Goal: Transaction & Acquisition: Purchase product/service

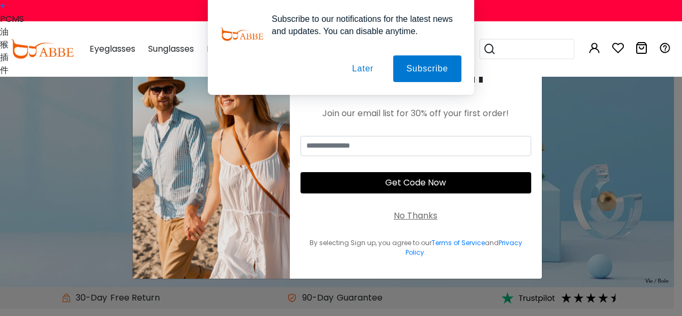
click at [374, 75] on button "Later" at bounding box center [363, 68] width 48 height 27
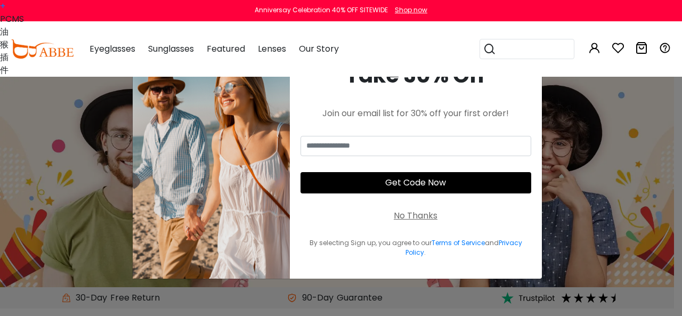
click at [640, 155] on div "× Take 30% Off Join our email list for 30% off your first order! Get Code Now N…" at bounding box center [341, 158] width 682 height 316
click at [404, 219] on div "No Thanks" at bounding box center [416, 215] width 44 height 13
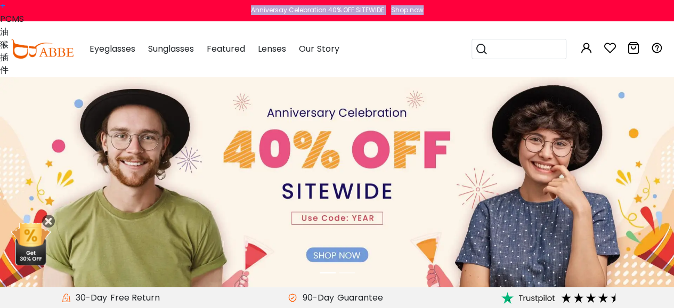
drag, startPoint x: 486, startPoint y: 13, endPoint x: 181, endPoint y: 11, distance: 304.7
click at [186, 9] on div "Anniversay Celebration 40% OFF SITEWIDE Shop now" at bounding box center [337, 10] width 674 height 21
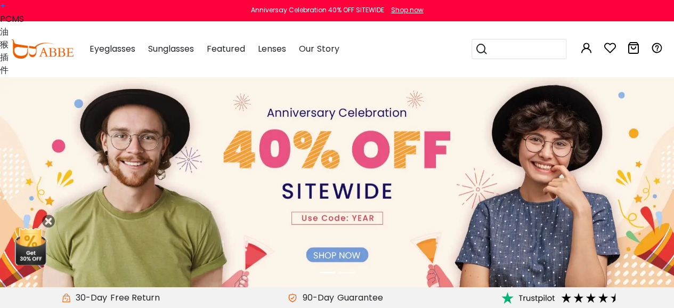
click at [406, 31] on div "Eyeglasses Women's Eyeglasses Men's Eyeglasses Kids' Eyeglasses All Eyeglasses …" at bounding box center [371, 48] width 584 height 55
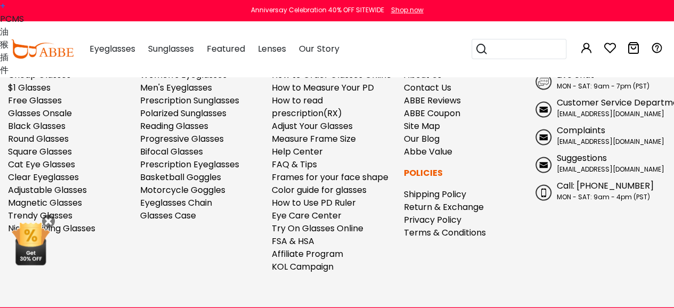
scroll to position [3045, 0]
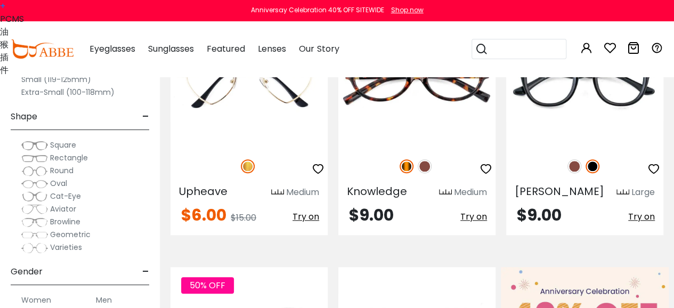
scroll to position [533, 0]
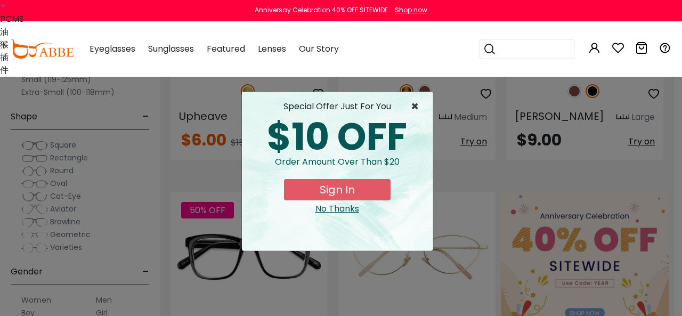
click at [418, 106] on span "×" at bounding box center [417, 106] width 13 height 13
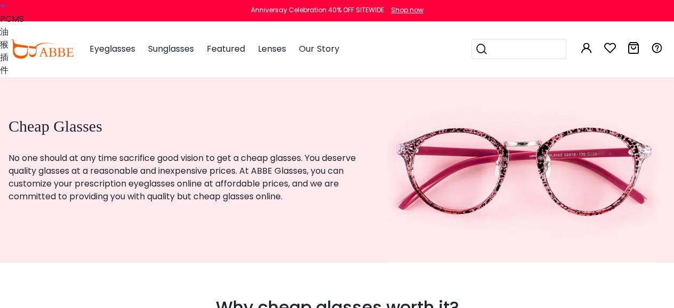
scroll to position [107, 0]
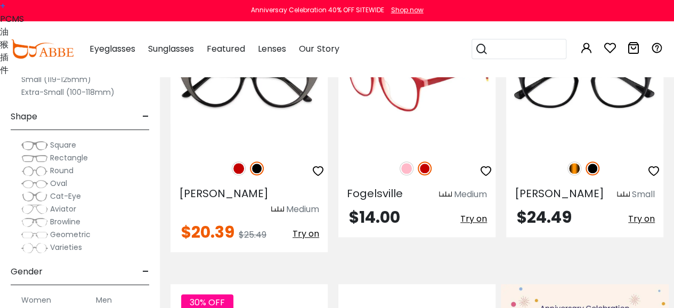
scroll to position [533, 0]
